Goal: Find specific page/section: Find specific page/section

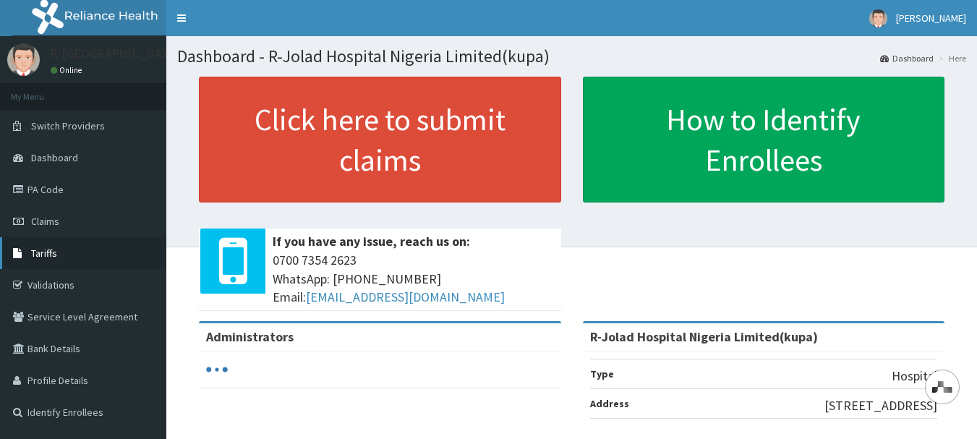
click at [53, 252] on span "Tariffs" at bounding box center [44, 253] width 26 height 13
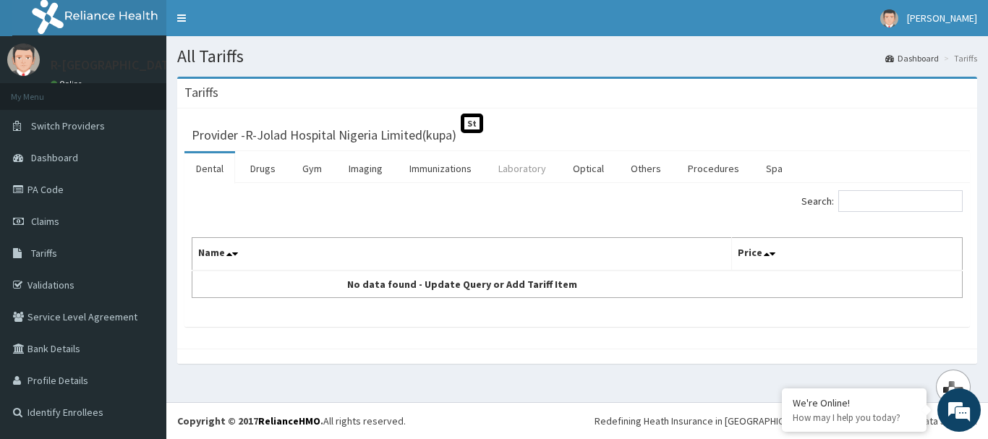
click at [510, 174] on link "Laboratory" at bounding box center [522, 168] width 71 height 30
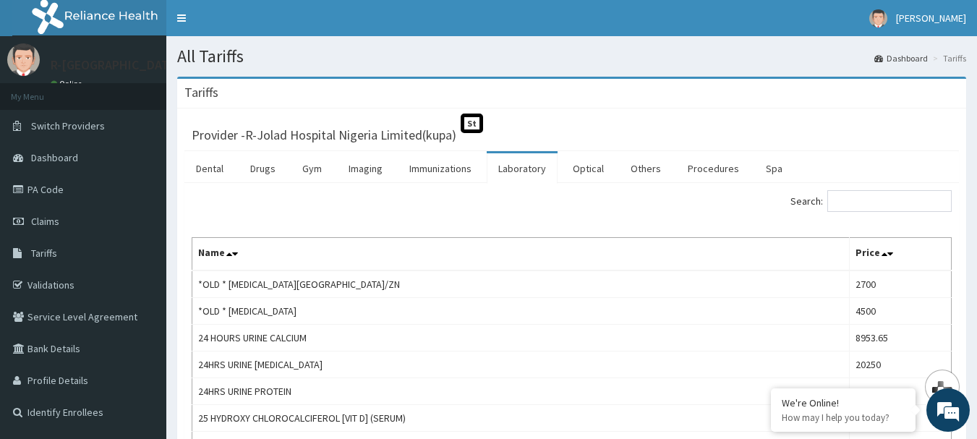
click at [525, 165] on link "Laboratory" at bounding box center [522, 168] width 71 height 30
click at [887, 198] on input "Search:" at bounding box center [889, 201] width 124 height 22
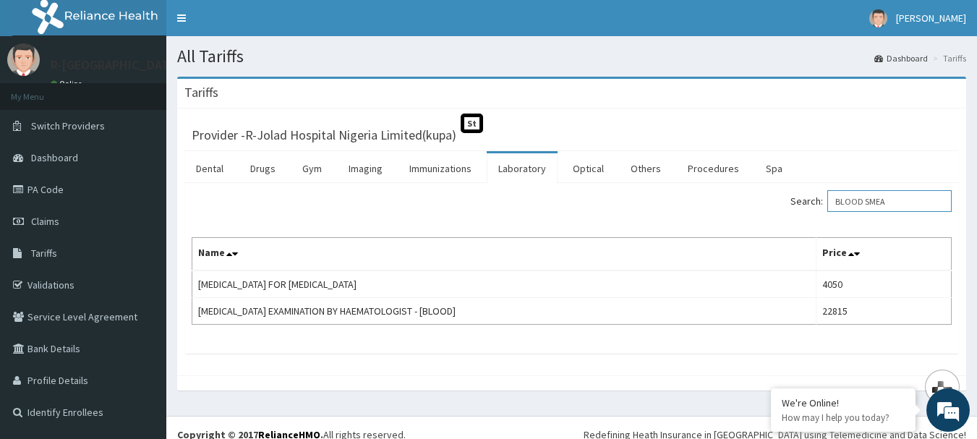
click at [913, 201] on input "BLOOD SMEA" at bounding box center [889, 201] width 124 height 22
type input "BLOOD SMEA"
